Goal: Transaction & Acquisition: Download file/media

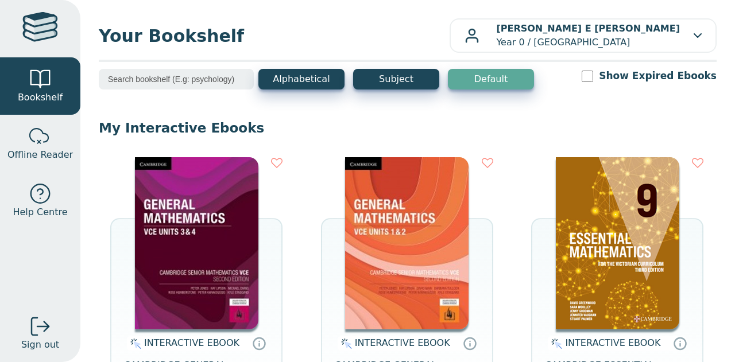
scroll to position [734, 0]
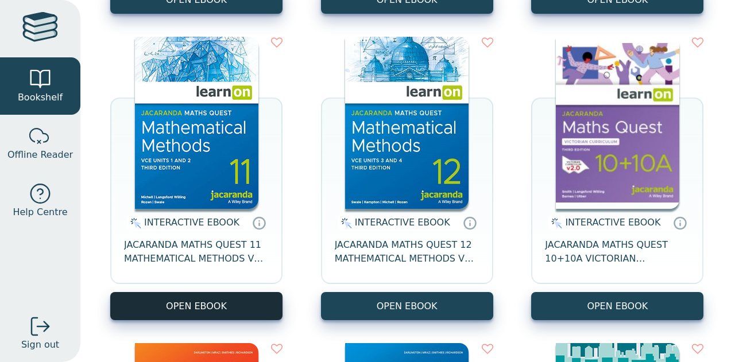
click at [199, 304] on button "OPEN EBOOK" at bounding box center [196, 306] width 172 height 28
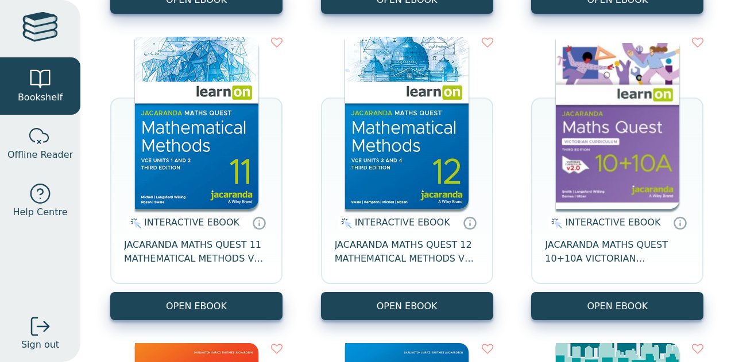
click at [404, 164] on img at bounding box center [406, 123] width 123 height 172
